Goal: Task Accomplishment & Management: Complete application form

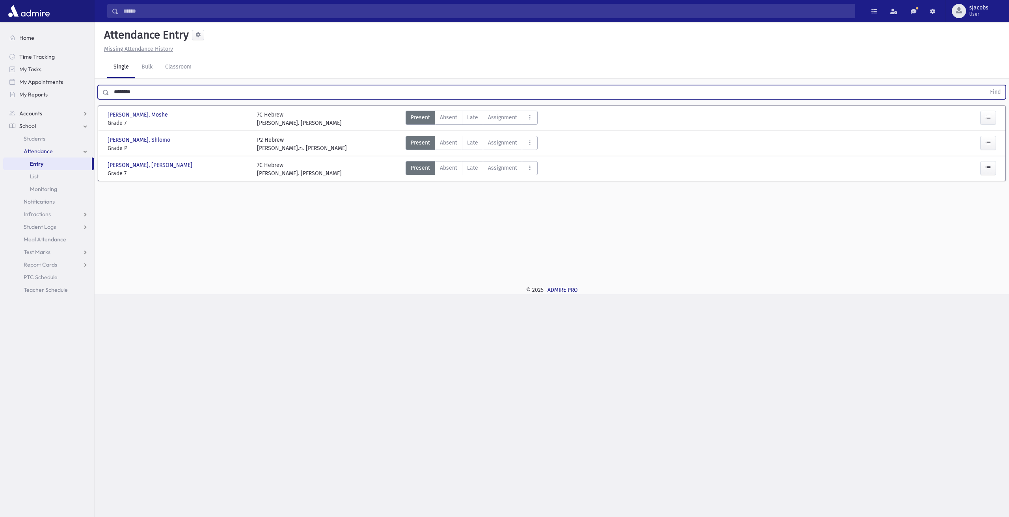
drag, startPoint x: 268, startPoint y: 89, endPoint x: 0, endPoint y: 74, distance: 267.6
click at [0, 78] on div "Search Results All Accounts" at bounding box center [504, 258] width 1009 height 517
type input "*"
type input "****"
click at [985, 86] on button "Find" at bounding box center [995, 92] width 20 height 13
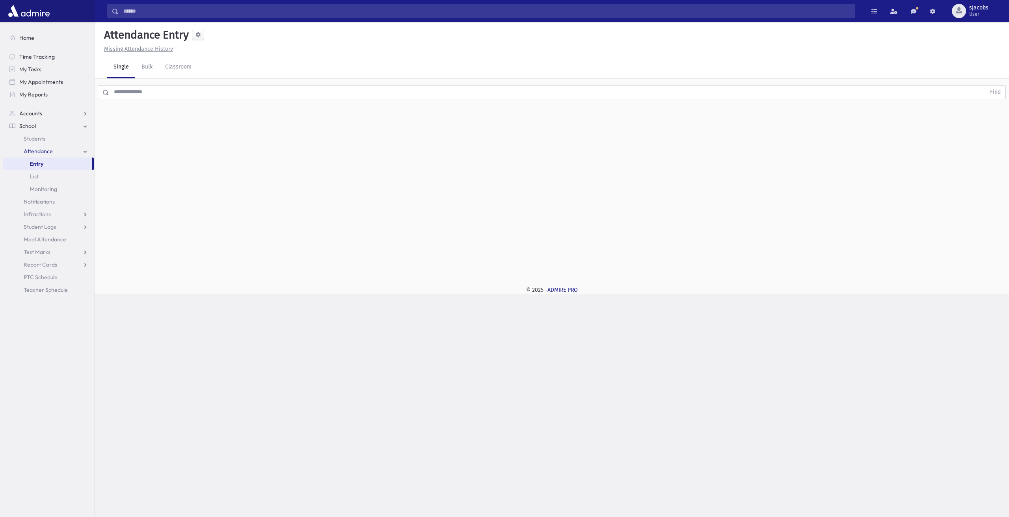
click at [216, 94] on input "text" at bounding box center [547, 92] width 876 height 14
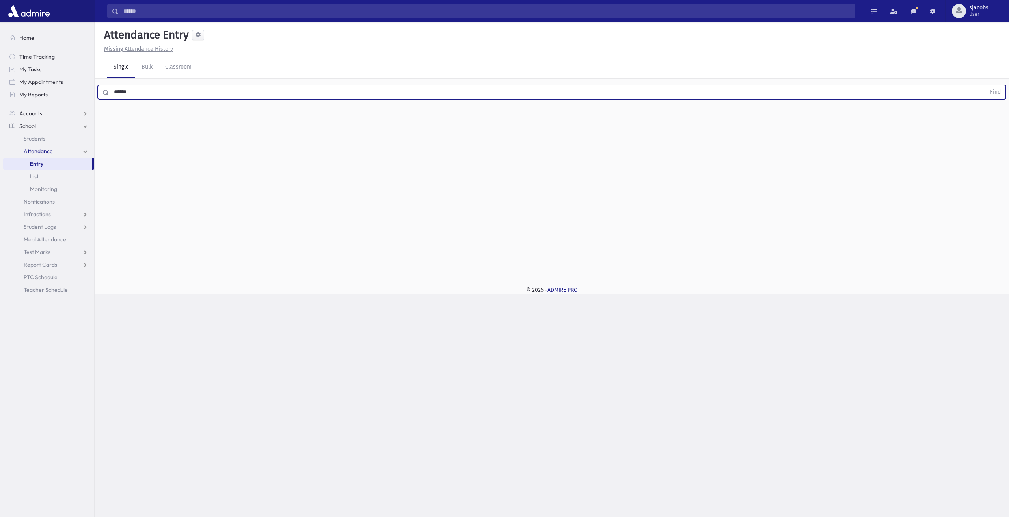
click at [985, 86] on button "Find" at bounding box center [995, 92] width 20 height 13
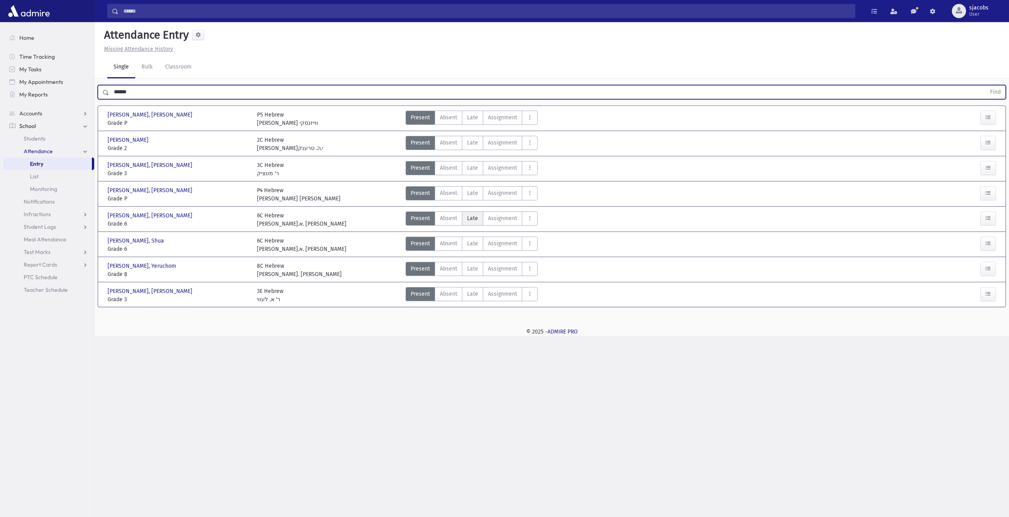
click at [472, 216] on span "Late" at bounding box center [472, 218] width 11 height 8
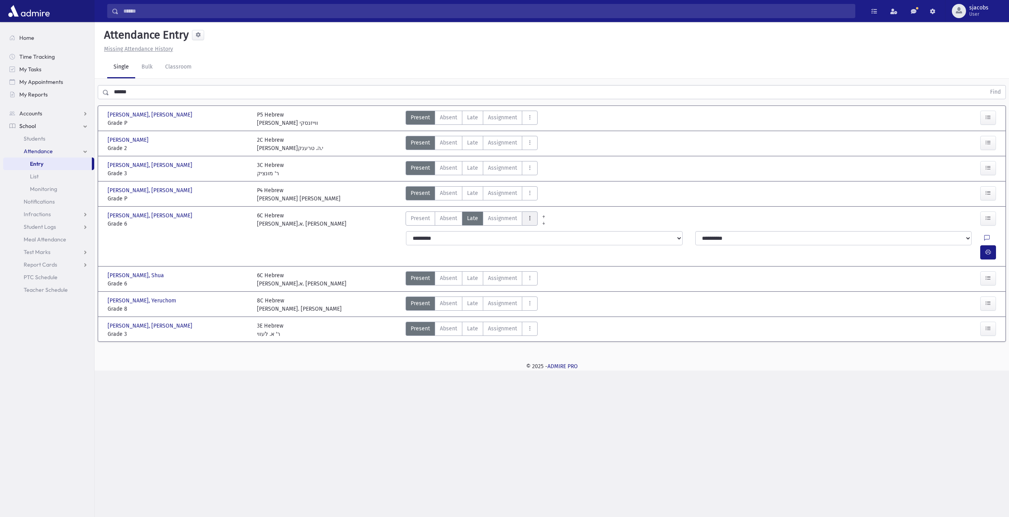
click at [533, 218] on button "AttTypes" at bounding box center [530, 219] width 16 height 14
click at [552, 327] on span "late to class" at bounding box center [558, 325] width 60 height 8
click at [992, 245] on button "button" at bounding box center [988, 252] width 16 height 14
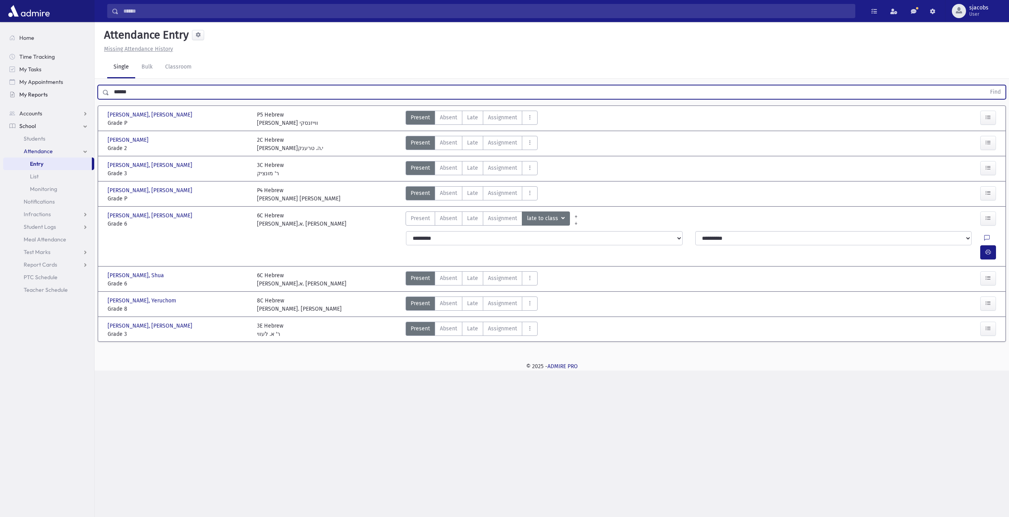
drag, startPoint x: 140, startPoint y: 89, endPoint x: 29, endPoint y: 95, distance: 110.9
click at [31, 95] on div "Search Results All Accounts" at bounding box center [504, 258] width 1009 height 517
type input "*"
drag, startPoint x: 126, startPoint y: 95, endPoint x: 122, endPoint y: 95, distance: 4.3
click at [125, 95] on input "text" at bounding box center [547, 92] width 876 height 14
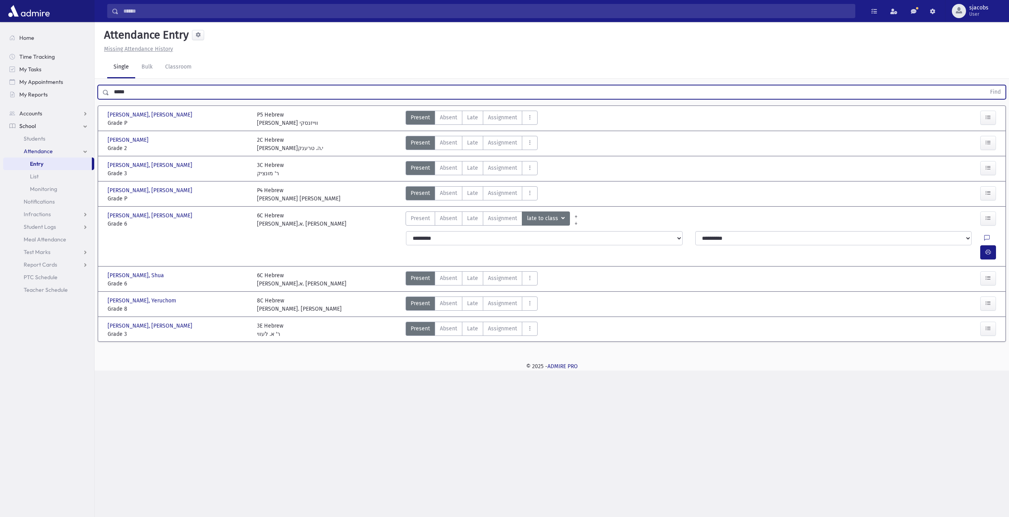
click at [985, 86] on button "Find" at bounding box center [995, 92] width 20 height 13
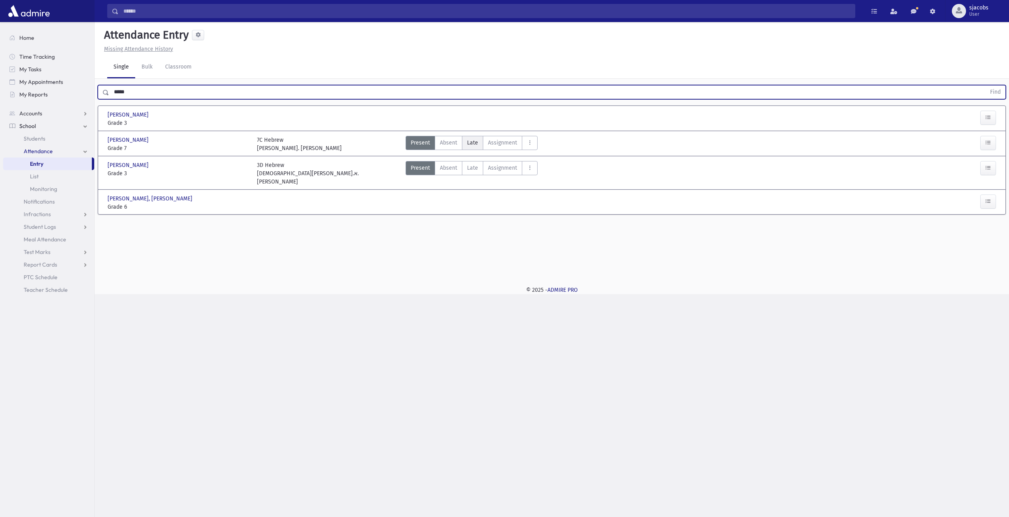
click at [477, 143] on label "Late Late" at bounding box center [472, 143] width 21 height 14
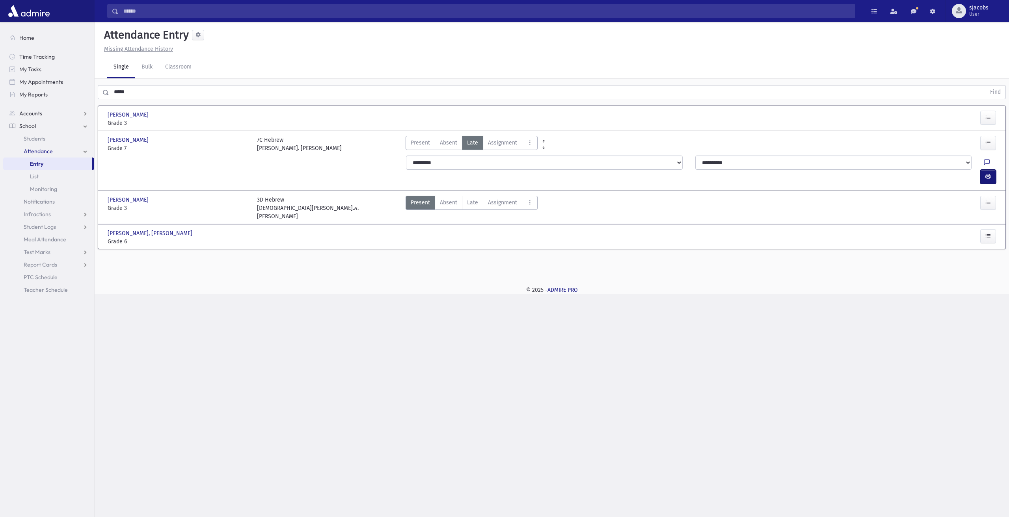
click at [983, 170] on button "button" at bounding box center [988, 177] width 16 height 14
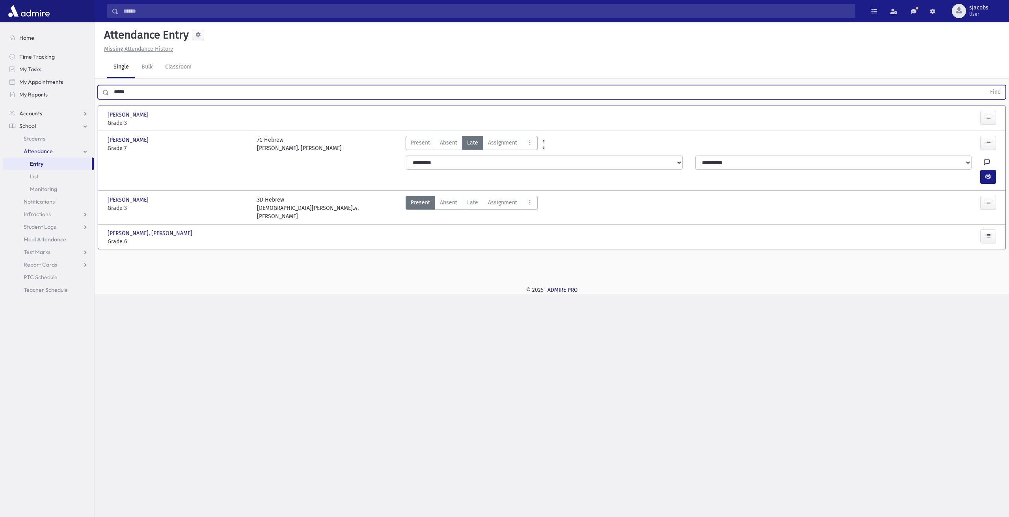
drag, startPoint x: 143, startPoint y: 95, endPoint x: 0, endPoint y: 80, distance: 143.4
click at [0, 80] on div "Search Results All Accounts" at bounding box center [504, 258] width 1009 height 517
type input "*"
click at [985, 86] on button "Find" at bounding box center [995, 92] width 20 height 13
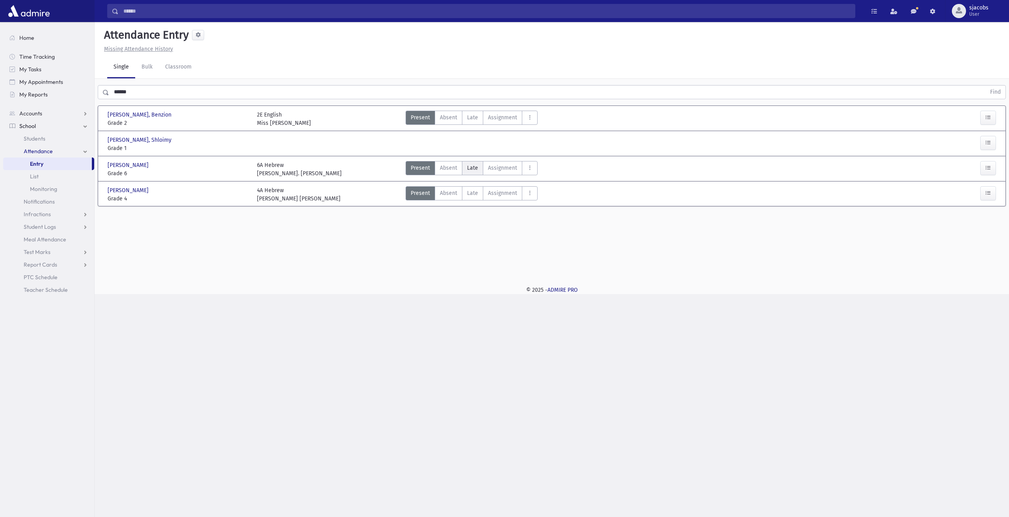
click at [474, 170] on span "Late" at bounding box center [472, 168] width 11 height 8
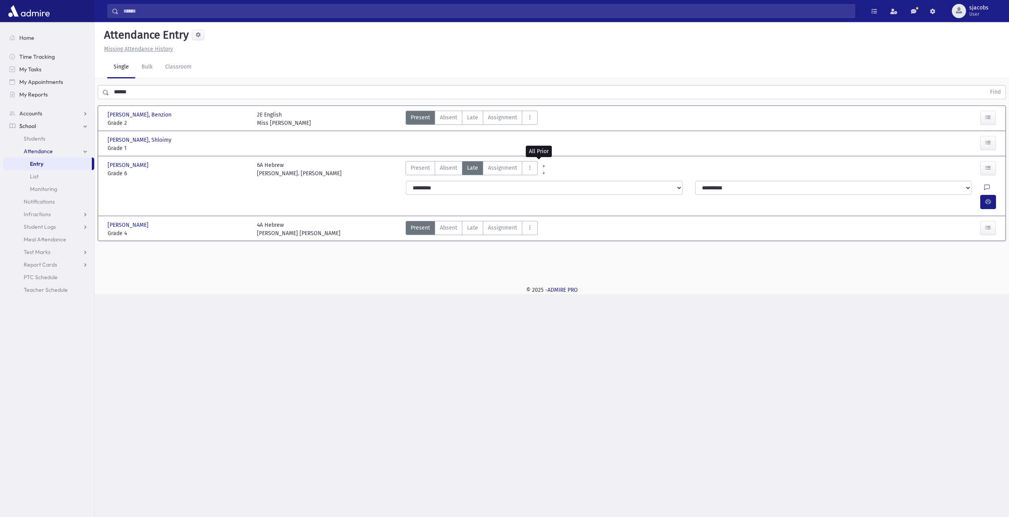
click at [541, 164] on icon at bounding box center [543, 167] width 5 height 6
click at [528, 167] on icon "AttTypes" at bounding box center [530, 168] width 6 height 7
click at [526, 171] on button "AttTypes" at bounding box center [530, 168] width 16 height 14
click at [545, 275] on span "late to class" at bounding box center [558, 275] width 60 height 8
click at [983, 195] on button "button" at bounding box center [988, 202] width 16 height 14
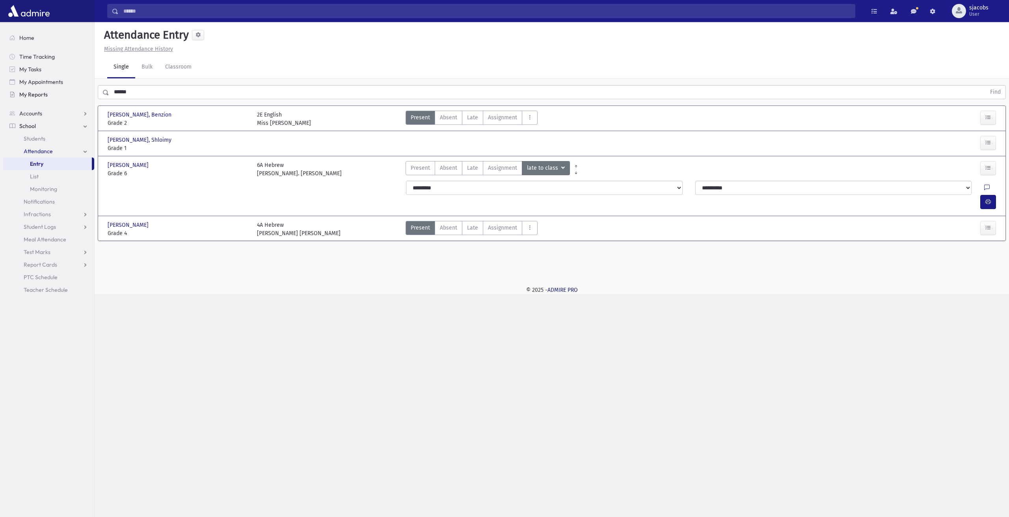
drag, startPoint x: 114, startPoint y: 96, endPoint x: 64, endPoint y: 97, distance: 50.1
click at [65, 97] on div "Search Results All Accounts" at bounding box center [504, 258] width 1009 height 517
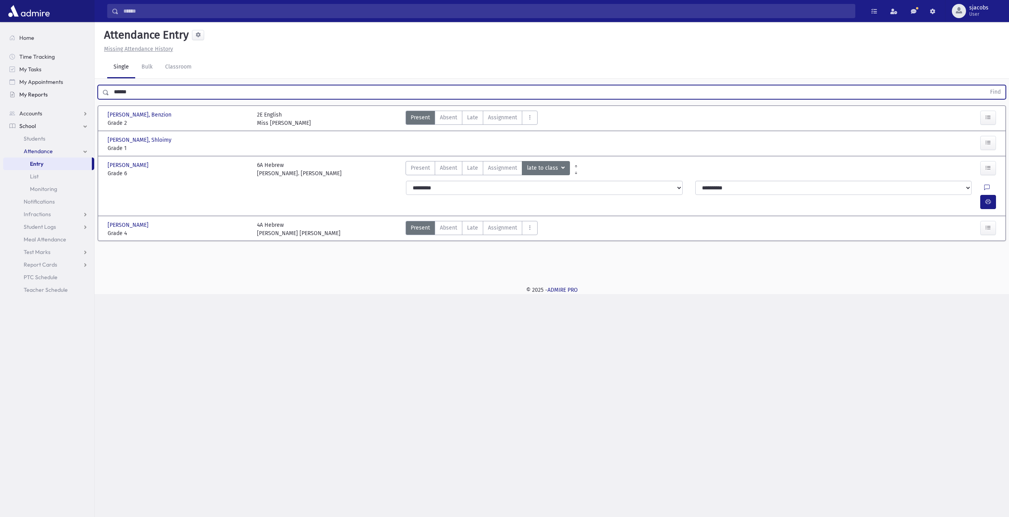
type input "******"
click at [985, 86] on button "Find" at bounding box center [995, 92] width 20 height 13
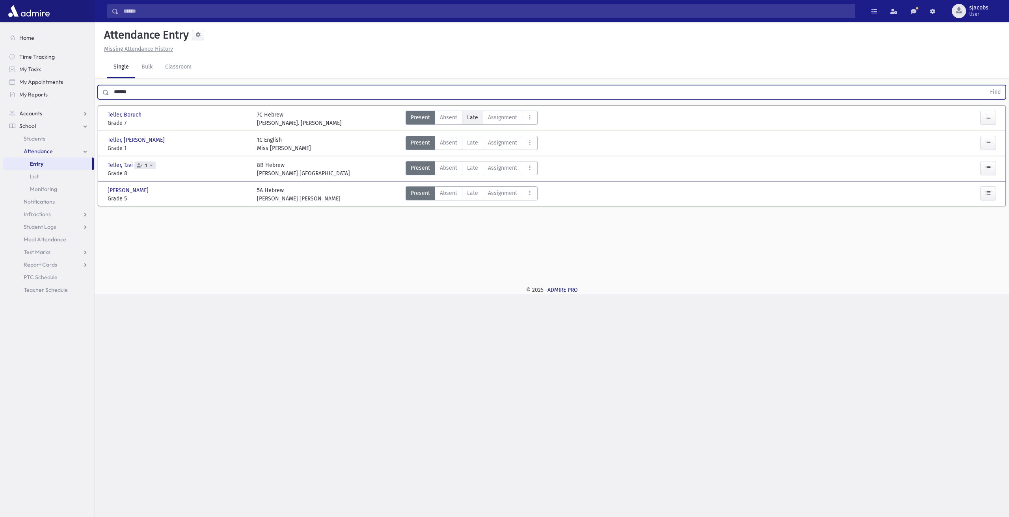
click at [479, 116] on label "Late Late" at bounding box center [472, 118] width 21 height 14
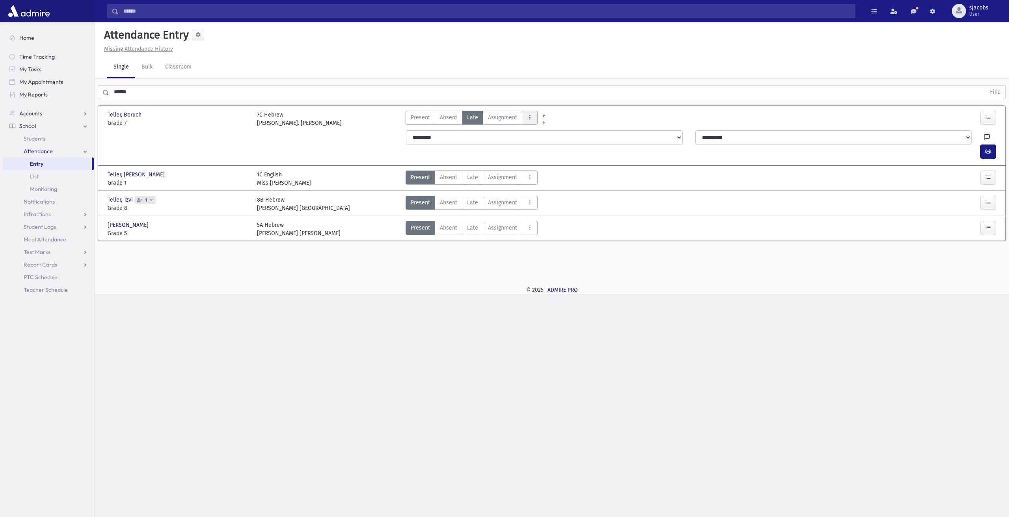
click at [525, 115] on button "AttTypes" at bounding box center [530, 118] width 16 height 14
click at [552, 164] on span "Disturbing Class" at bounding box center [558, 168] width 60 height 8
click at [992, 145] on button "button" at bounding box center [988, 152] width 16 height 14
